Goal: Task Accomplishment & Management: Complete application form

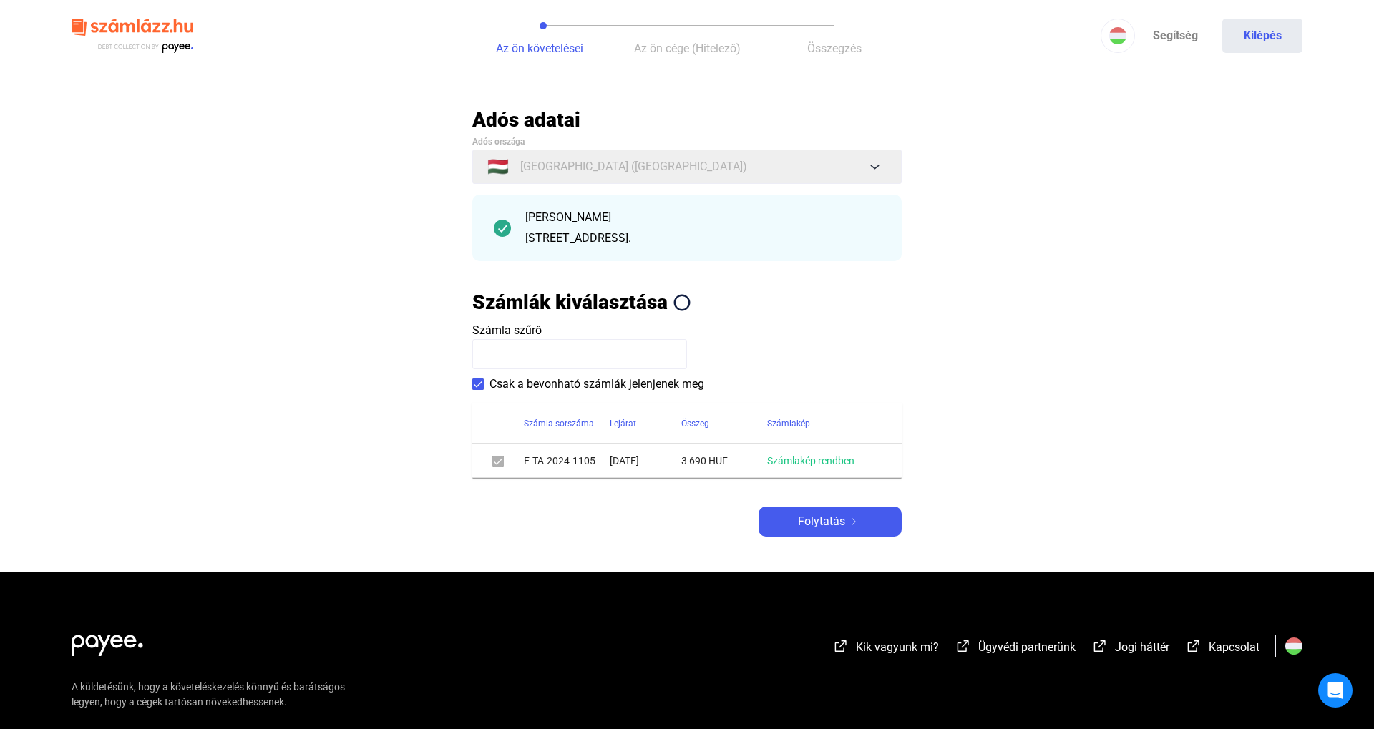
click at [831, 537] on button "Folytatás" at bounding box center [829, 522] width 143 height 30
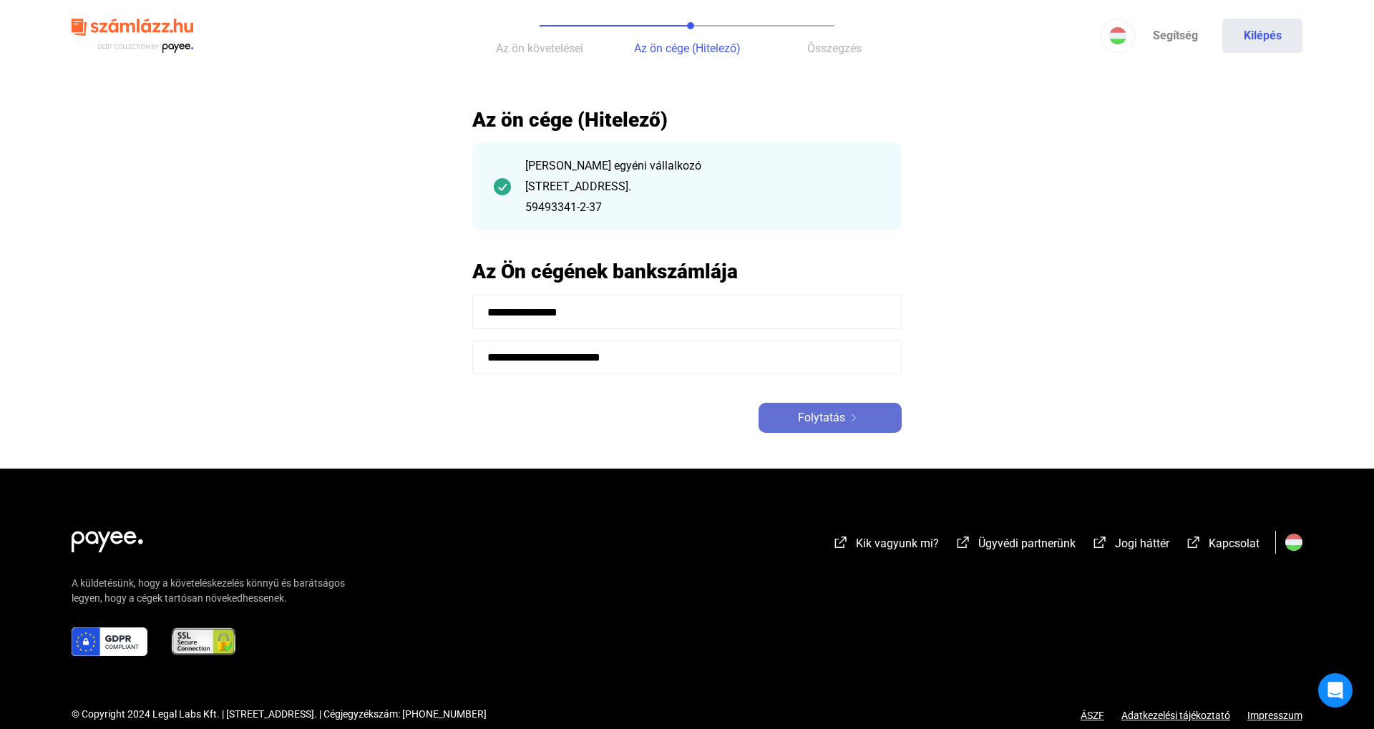
click at [859, 418] on img at bounding box center [853, 417] width 17 height 7
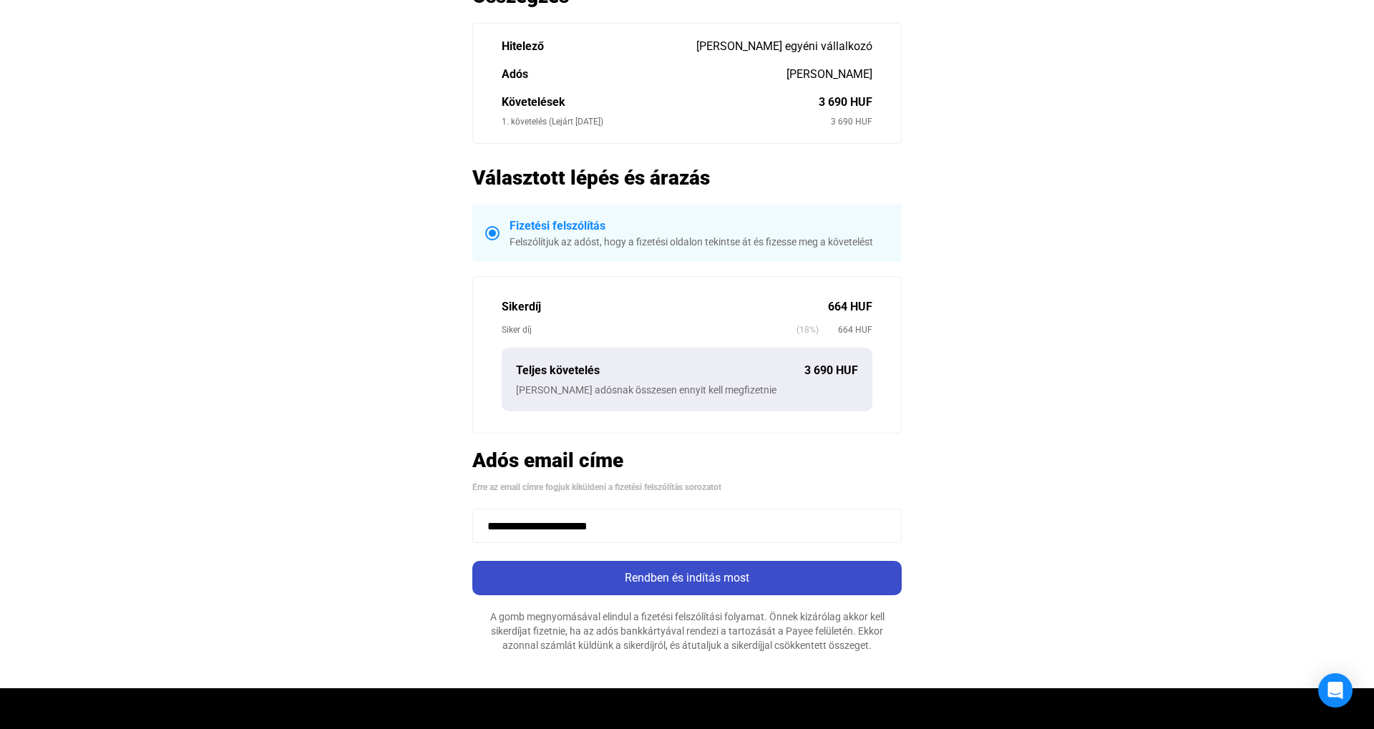
scroll to position [136, 0]
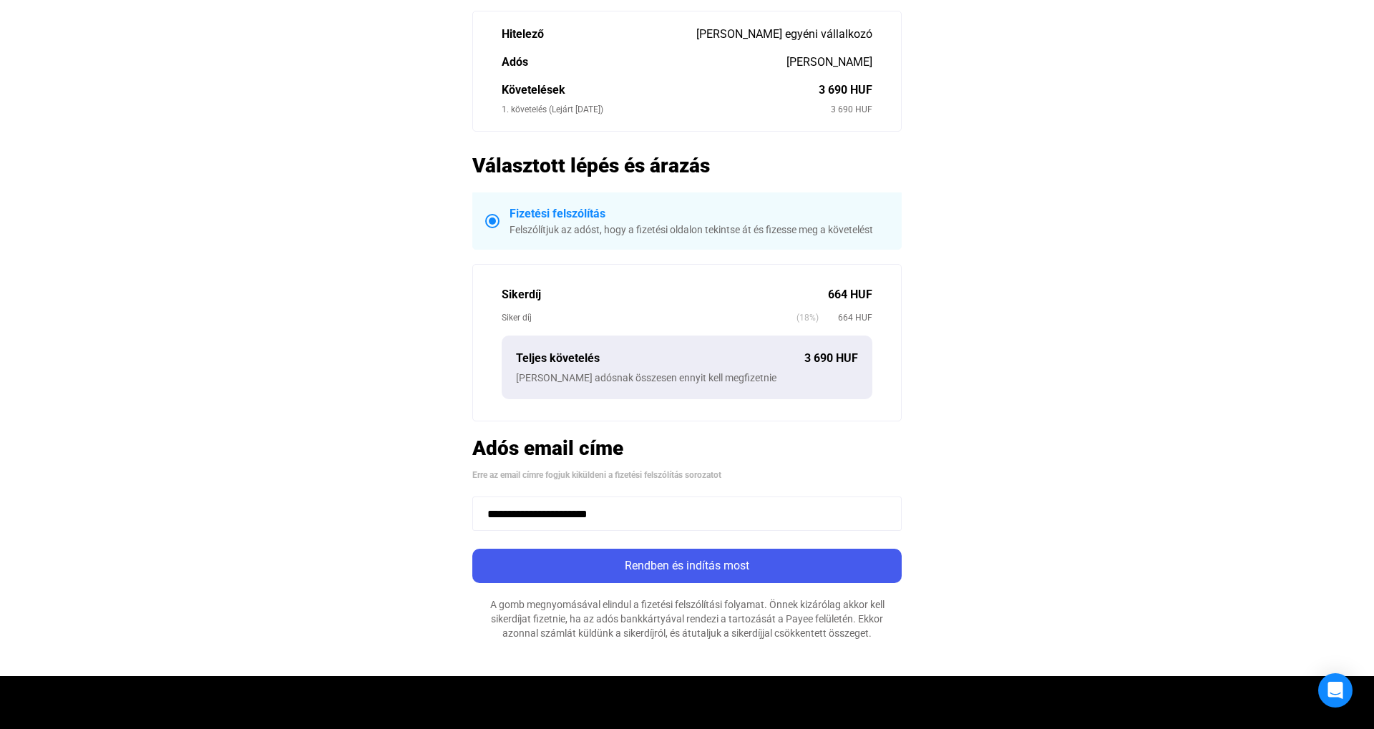
click at [646, 547] on app-summary-form "**********" at bounding box center [686, 305] width 429 height 669
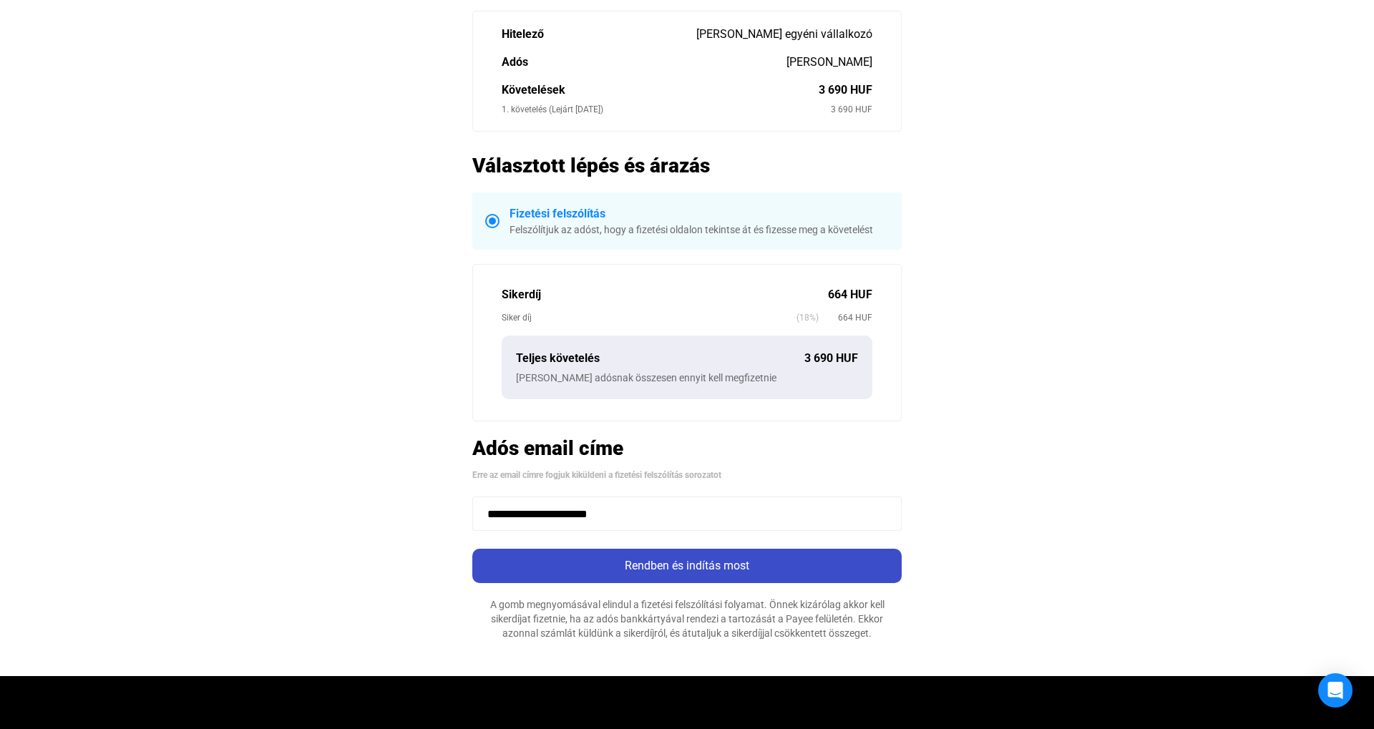
click at [643, 556] on button "Rendben és indítás most" at bounding box center [686, 566] width 429 height 34
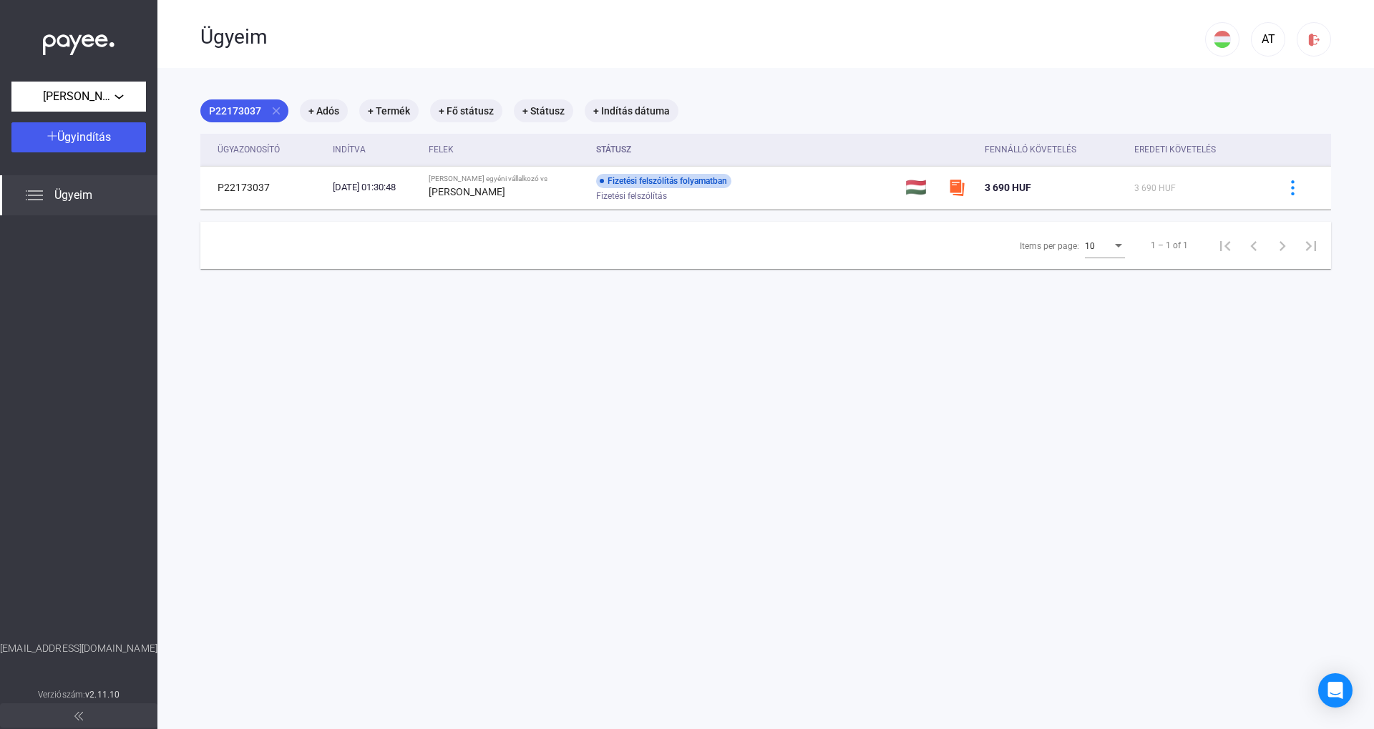
click at [122, 195] on div "Ügyeim" at bounding box center [78, 195] width 157 height 40
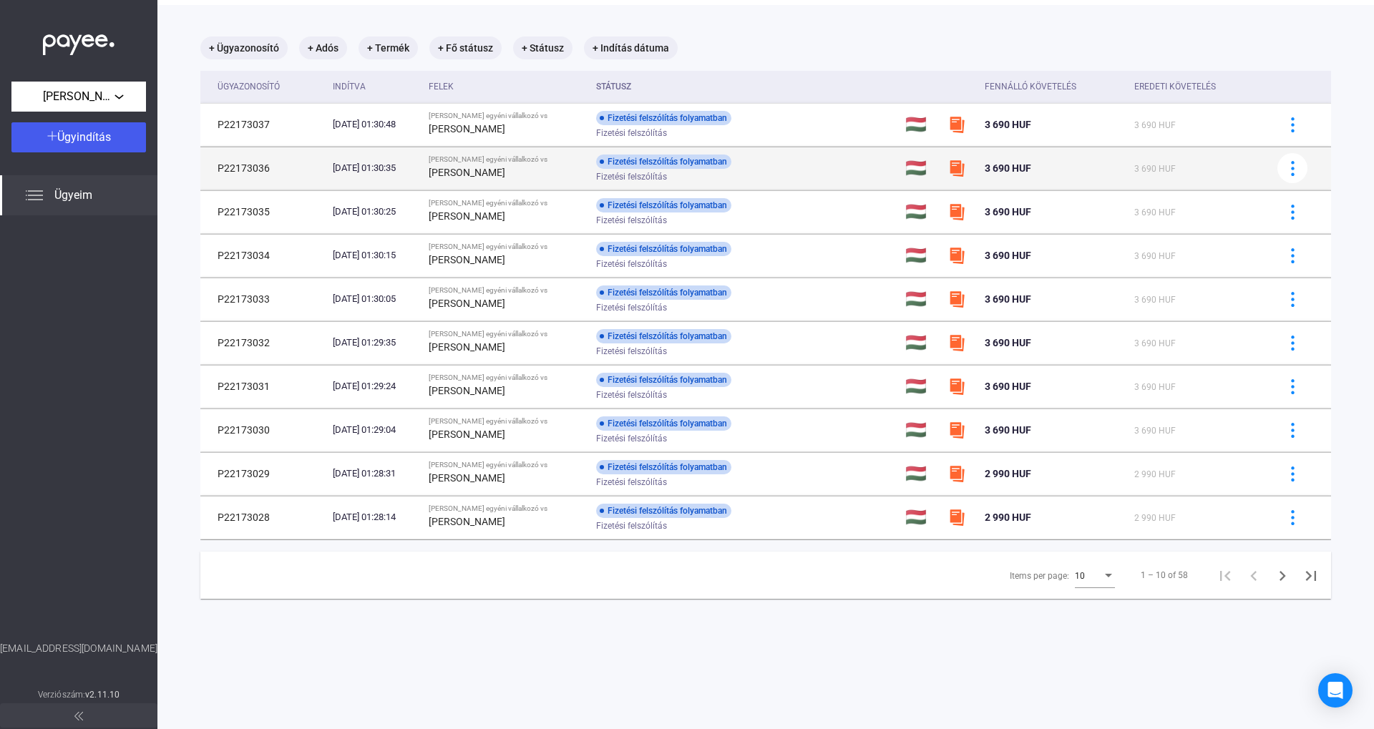
scroll to position [60, 0]
